Goal: Task Accomplishment & Management: Manage account settings

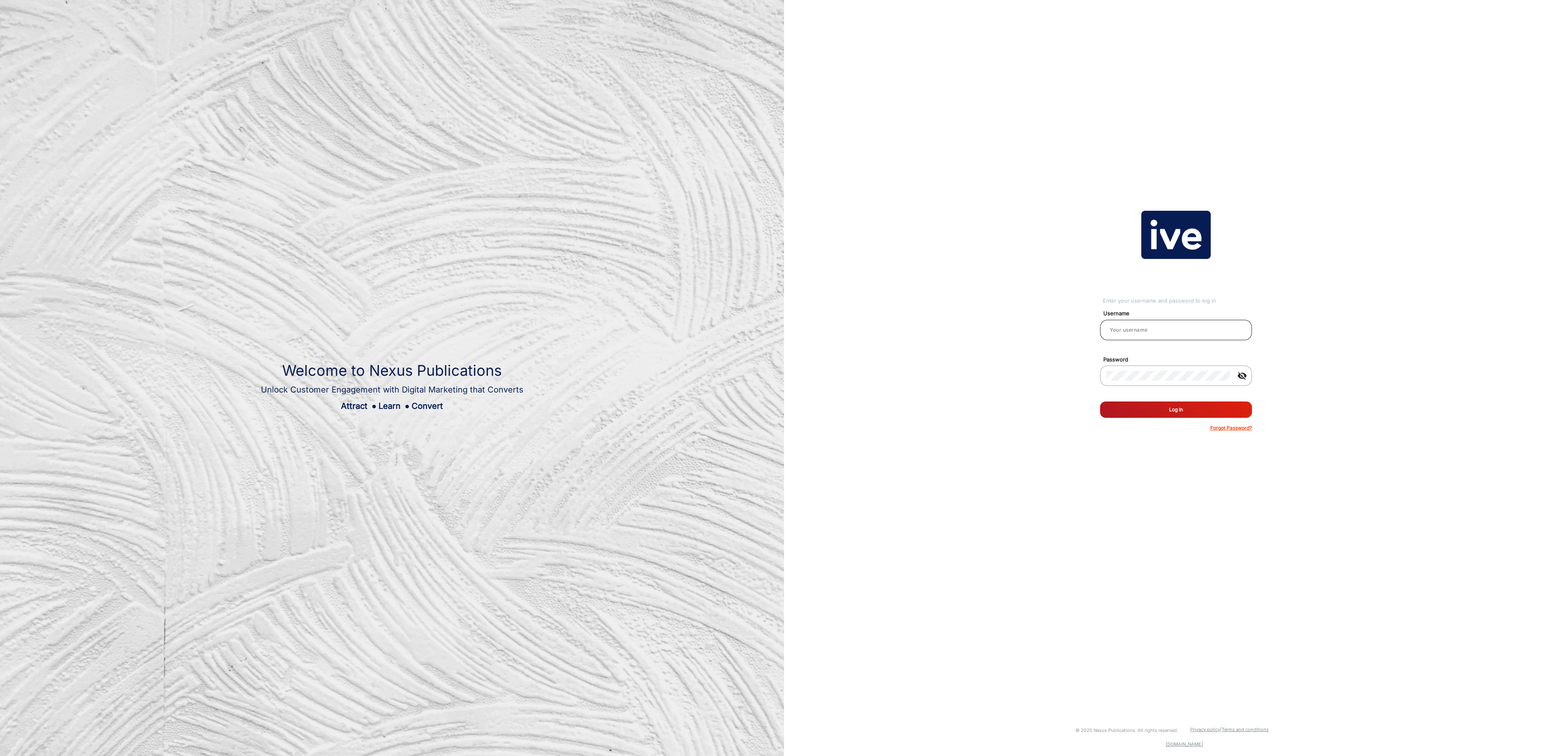
click at [1197, 329] on input "email" at bounding box center [1176, 330] width 139 height 10
type input "[PERSON_NAME]"
click at [1154, 410] on button "Log In" at bounding box center [1176, 409] width 152 height 16
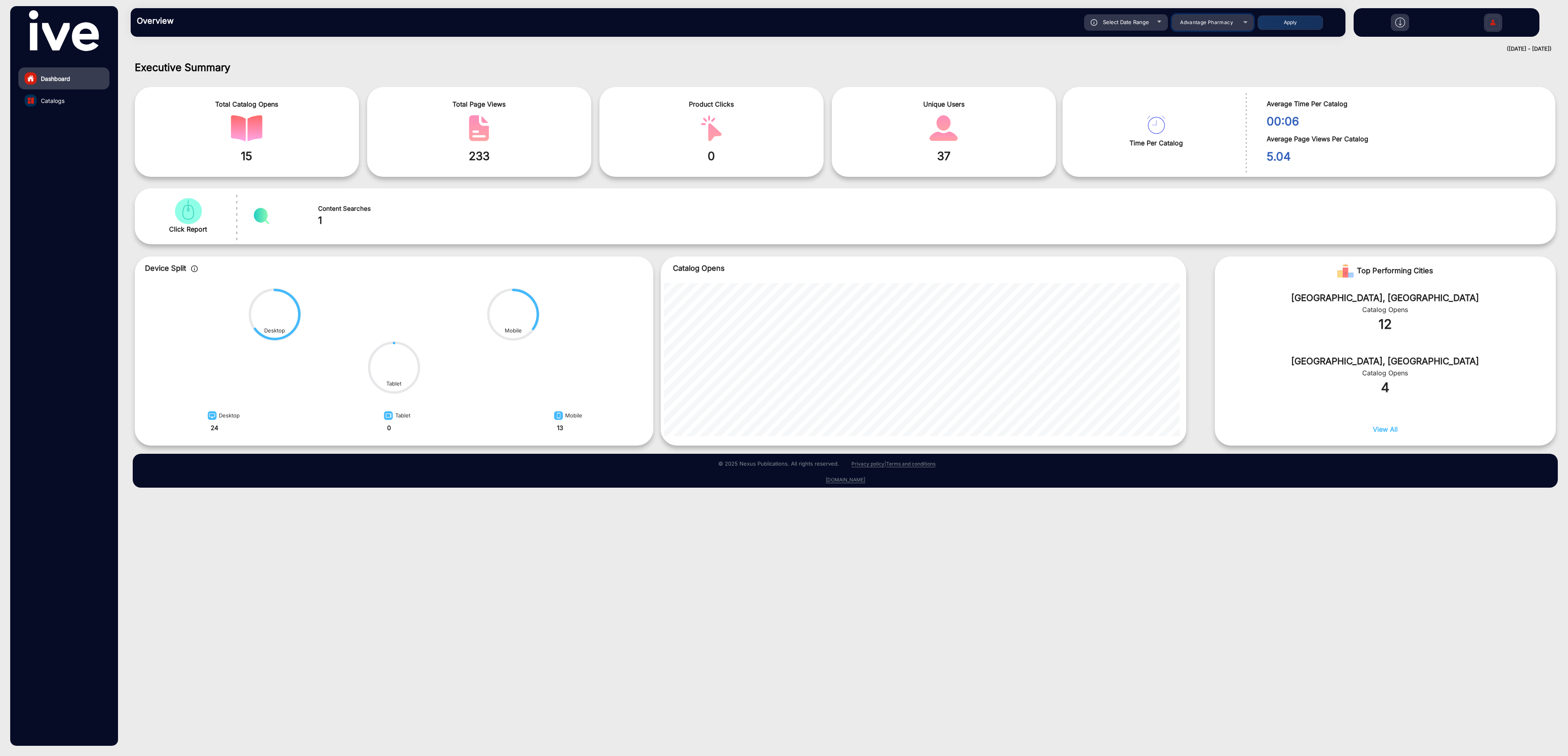
click at [1207, 23] on span "Advantage Pharmacy" at bounding box center [1206, 23] width 53 height 6
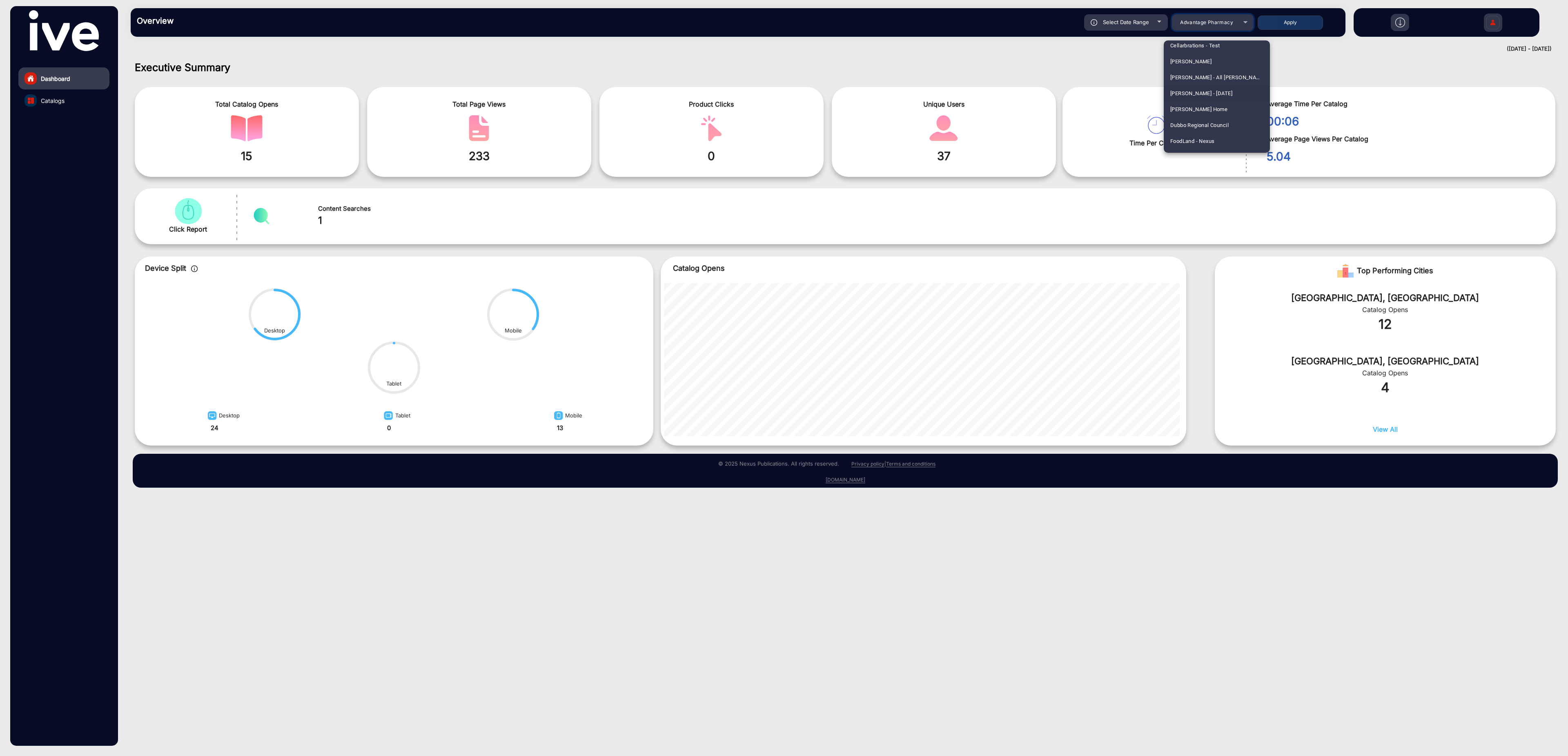
scroll to position [829, 0]
click at [1195, 84] on mat-option "JB Hi-fi" at bounding box center [1217, 82] width 106 height 16
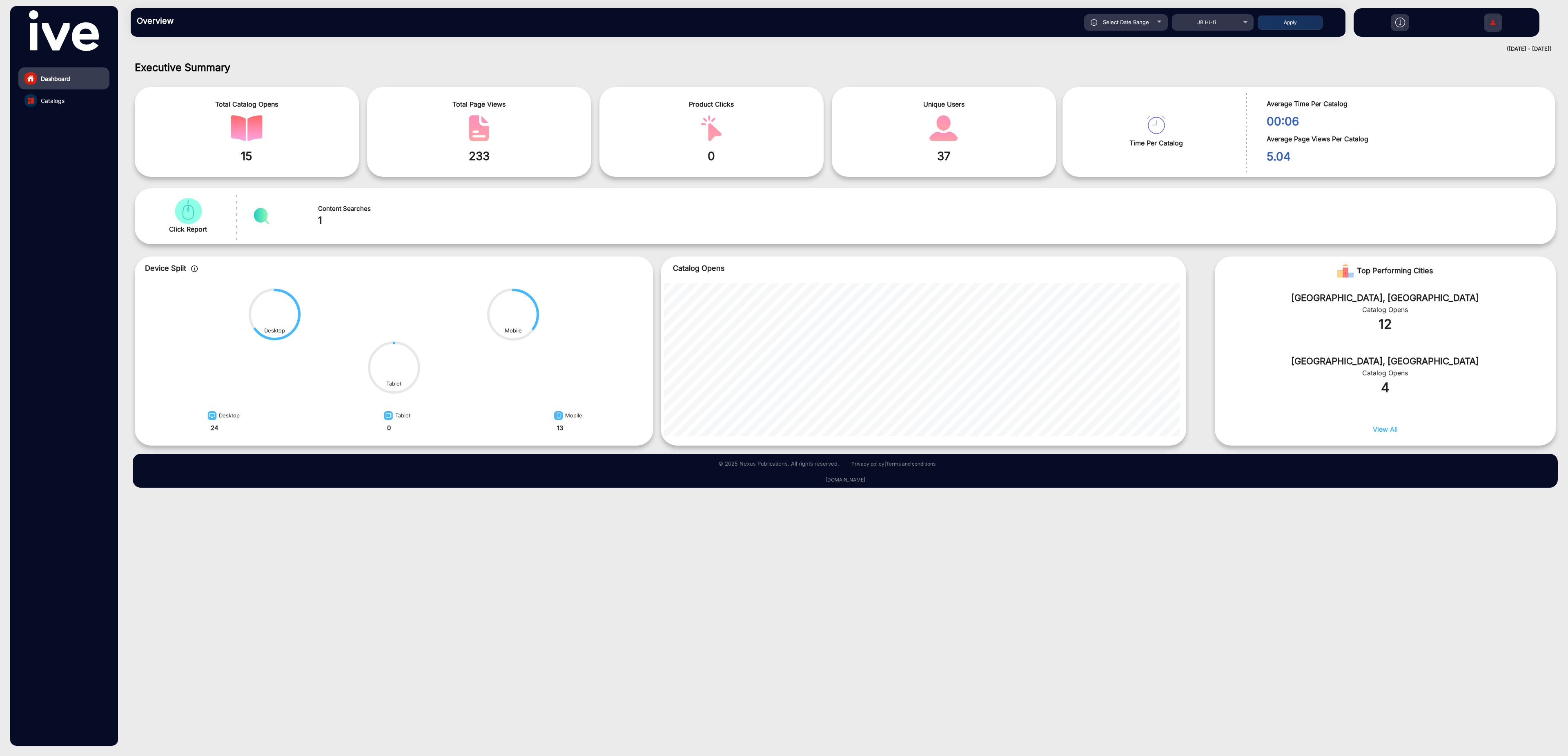
click at [1152, 18] on div "Select Date Range" at bounding box center [1126, 22] width 84 height 16
type input "[DATE]"
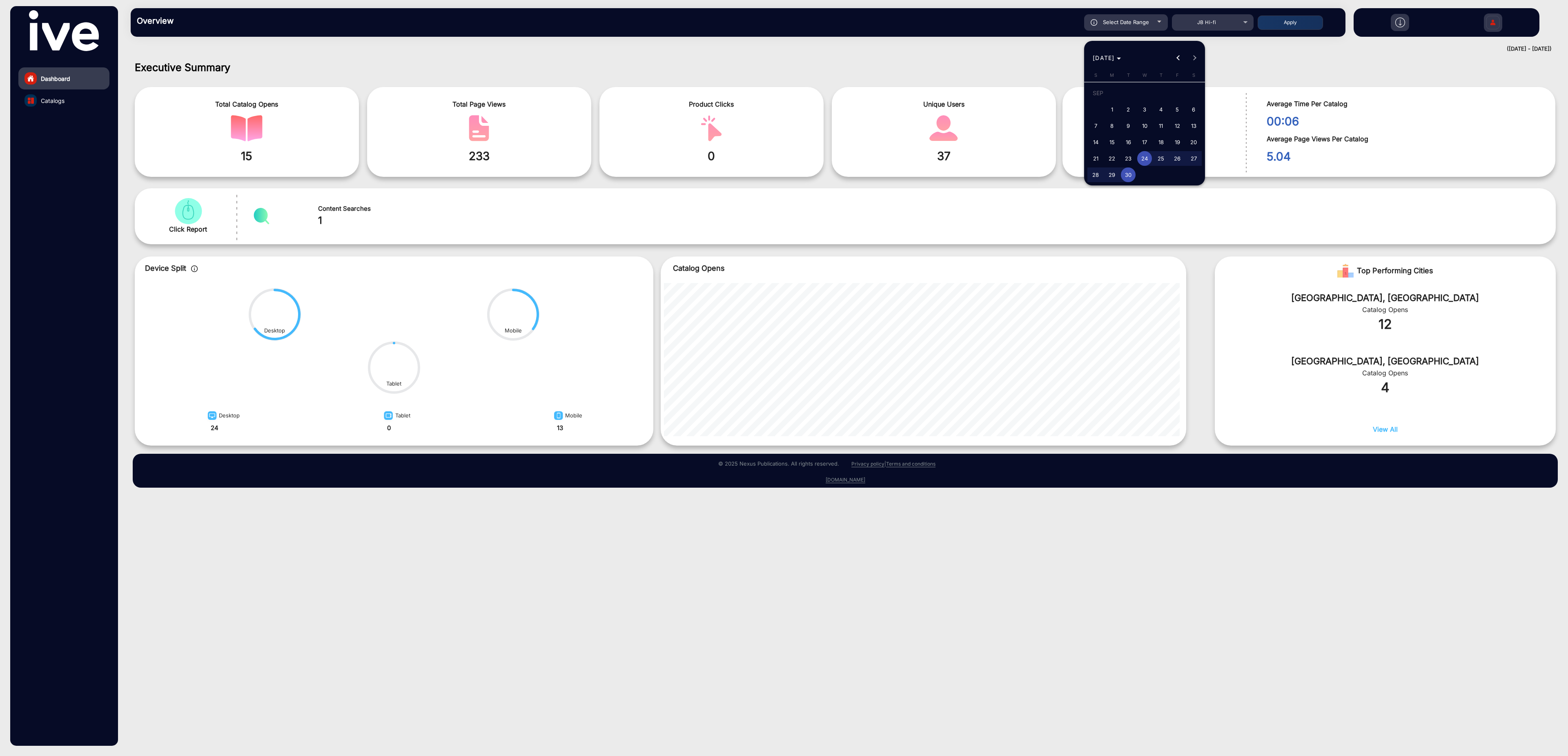
click at [1113, 144] on span "15" at bounding box center [1112, 142] width 15 height 15
type input "[DATE]"
click at [1131, 175] on span "30" at bounding box center [1128, 175] width 15 height 15
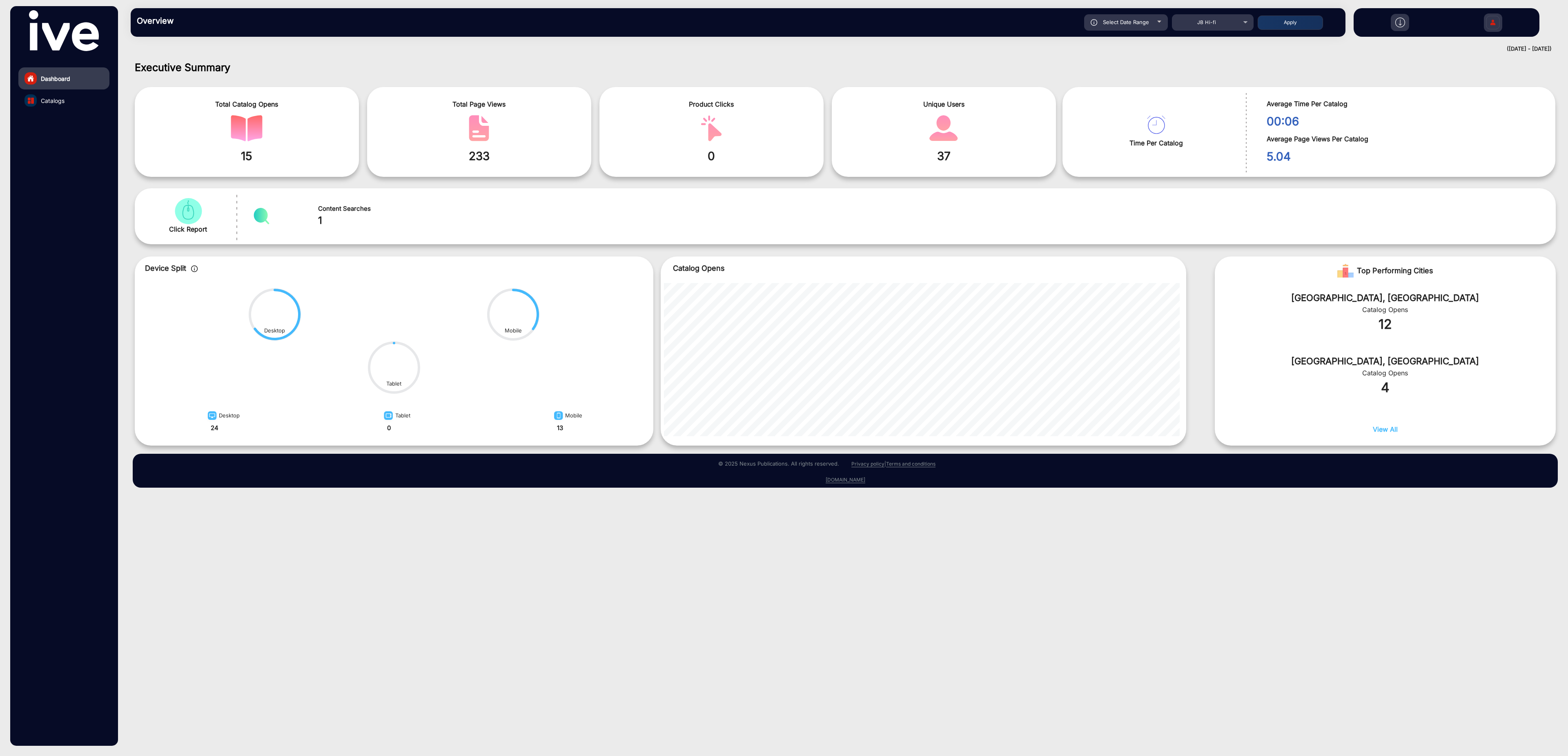
type input "[DATE]"
click at [1278, 23] on button "Apply" at bounding box center [1290, 22] width 65 height 14
type input "[DATE]"
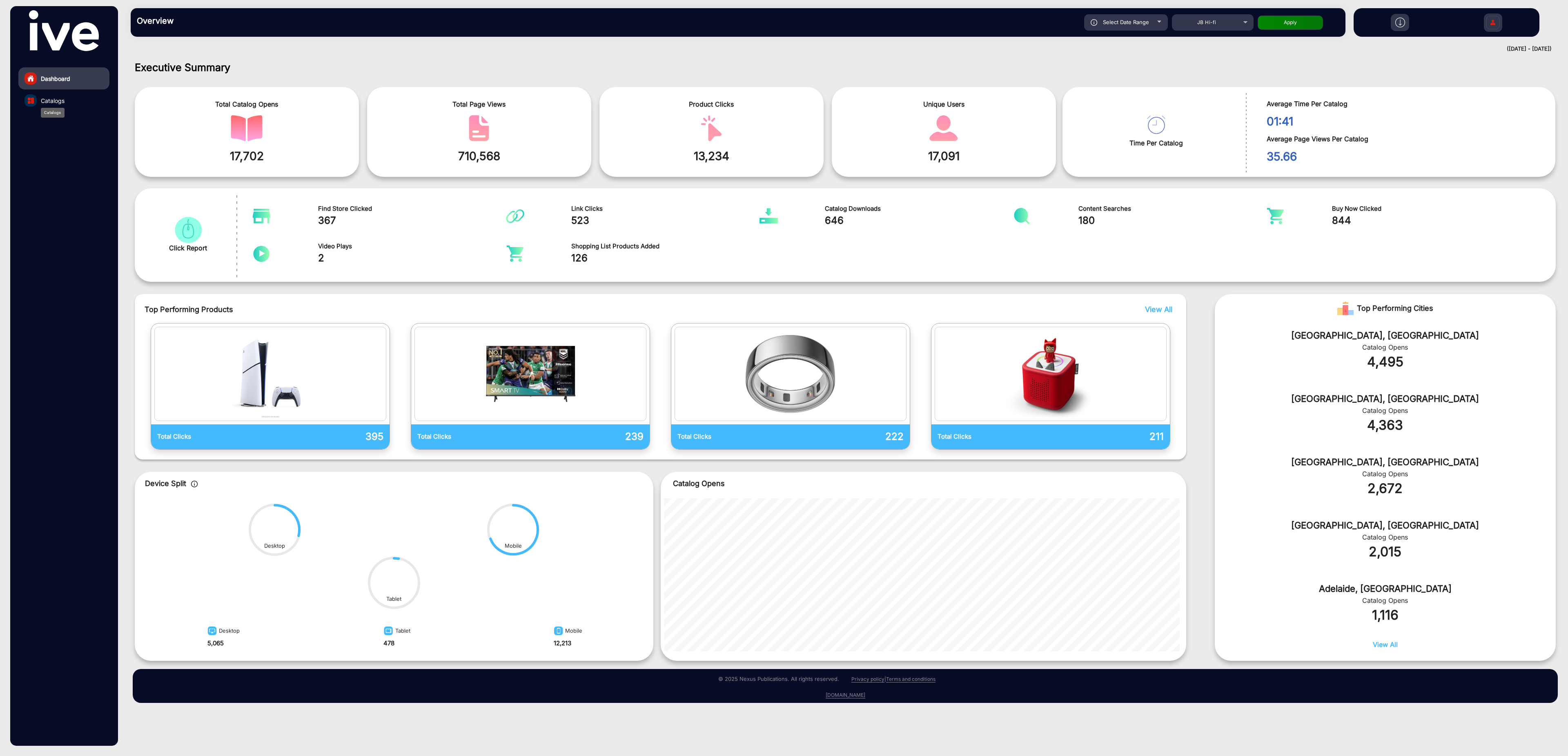
click at [61, 97] on span "Catalogs" at bounding box center [52, 100] width 24 height 9
